Goal: Book appointment/travel/reservation

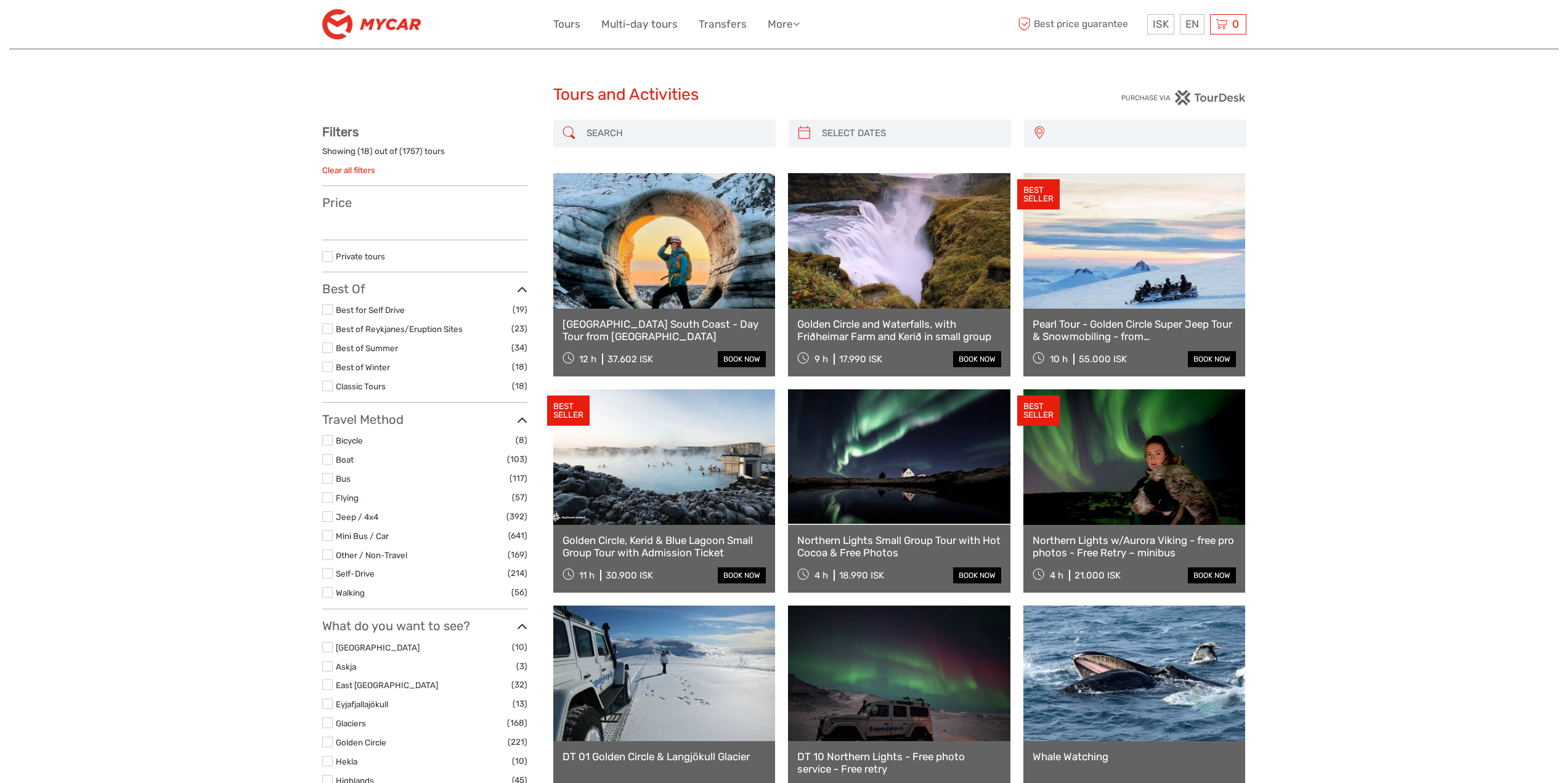
select select
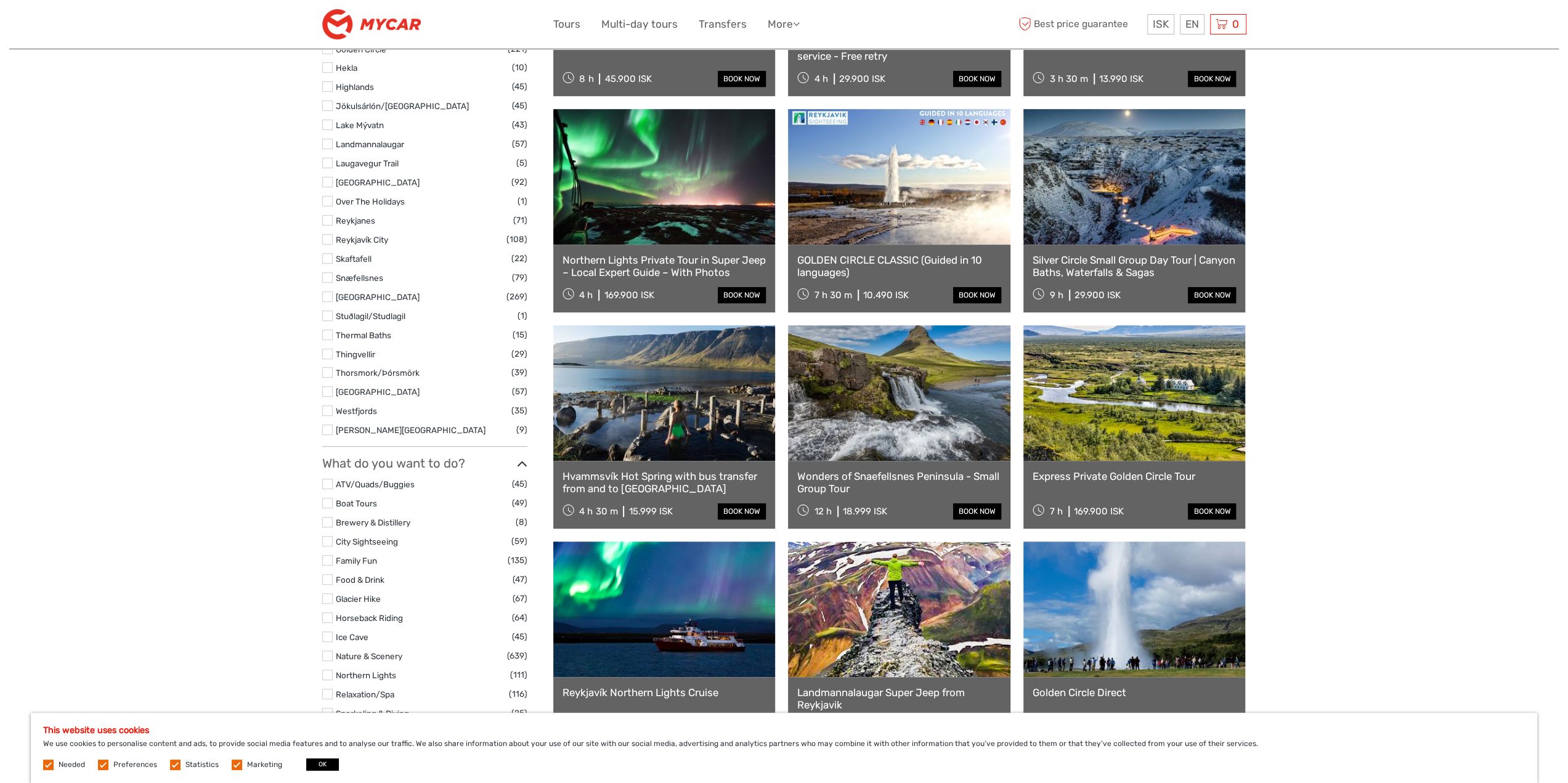
scroll to position [801, 0]
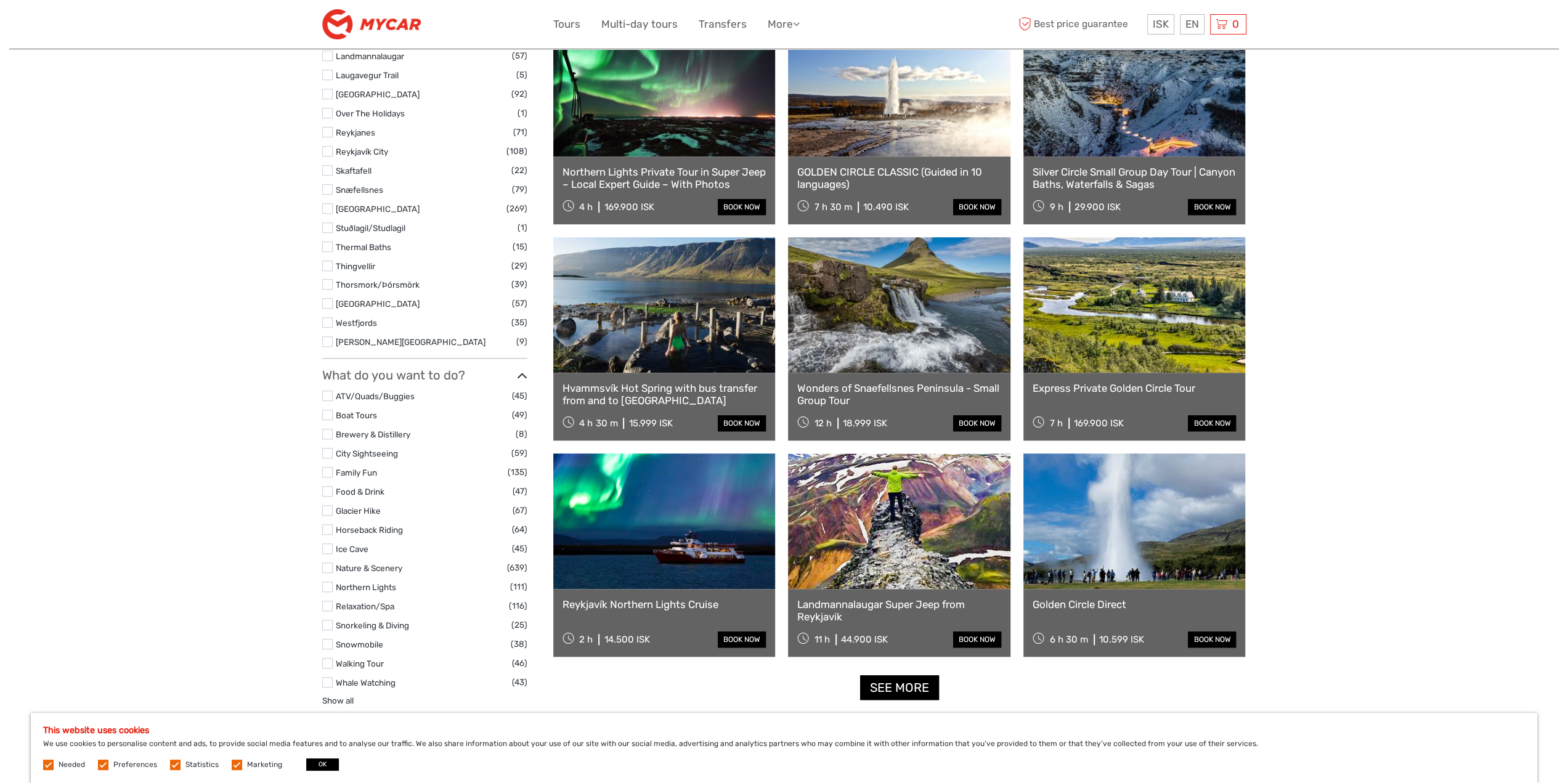
click at [661, 325] on link at bounding box center [664, 305] width 222 height 135
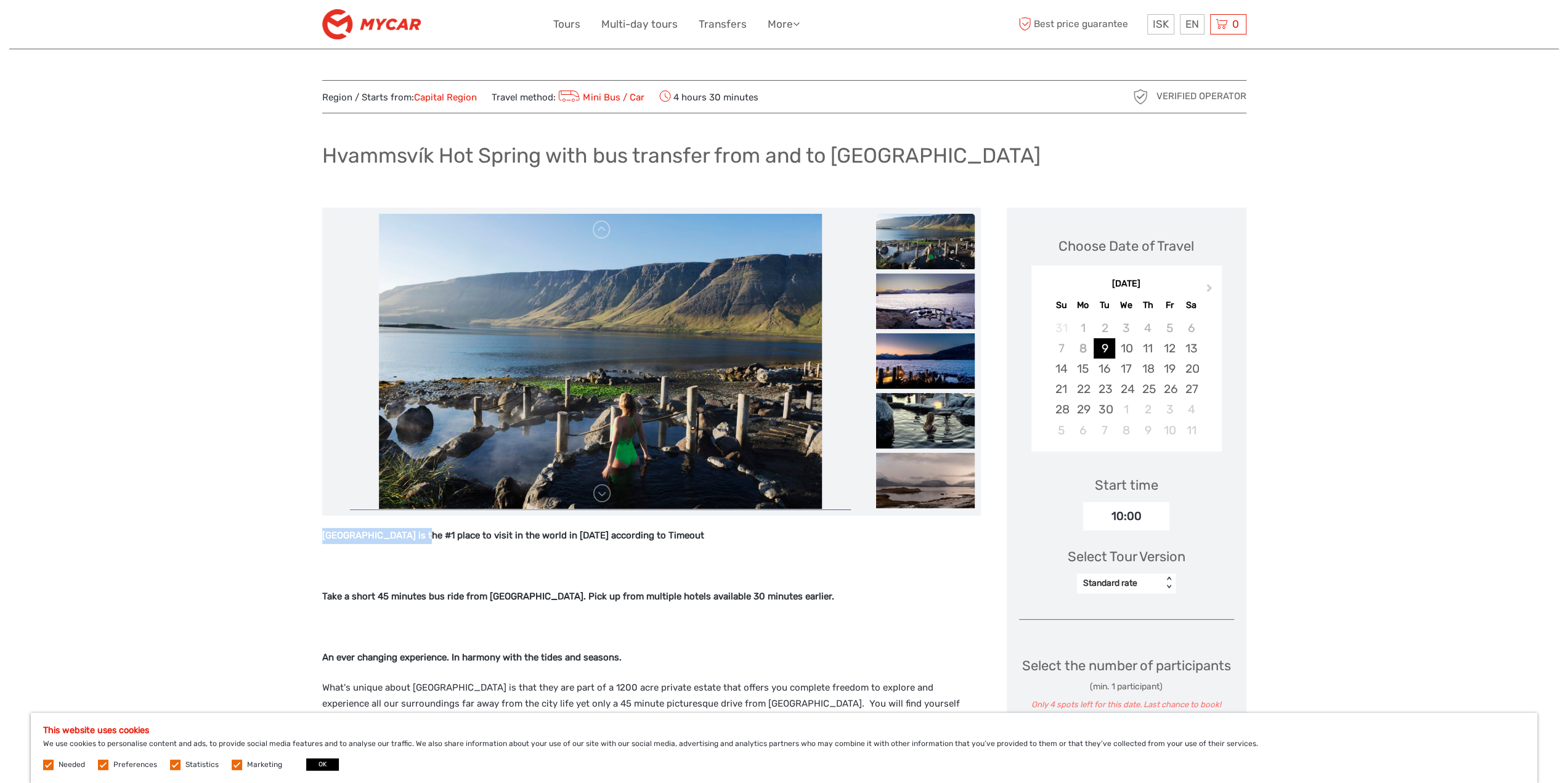
drag, startPoint x: 309, startPoint y: 533, endPoint x: 426, endPoint y: 534, distance: 117.0
